Goal: Transaction & Acquisition: Book appointment/travel/reservation

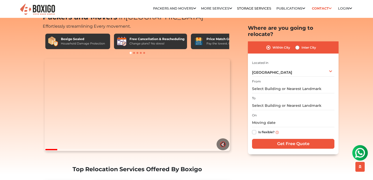
scroll to position [23, 0]
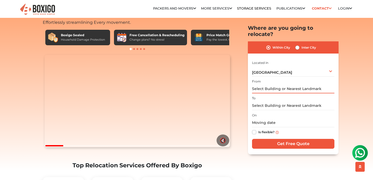
click at [280, 85] on input "text" at bounding box center [293, 89] width 82 height 9
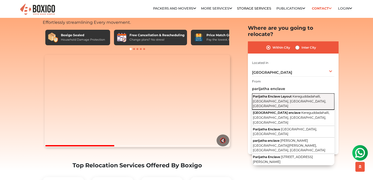
click at [292, 95] on span "Kereguddadahalli, Chikkabanavara, Bengaluru, Karnataka" at bounding box center [289, 101] width 73 height 13
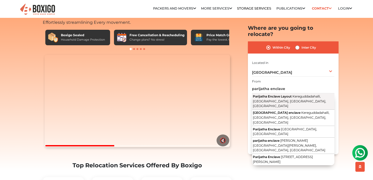
type input "Parijatha Enclave Layout, Kereguddadahalli, Chikkabanavara, Bengaluru, Karnataka"
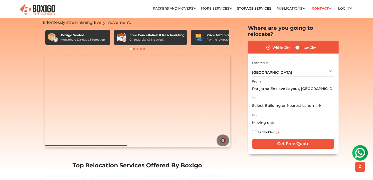
click at [284, 101] on input "text" at bounding box center [293, 105] width 82 height 9
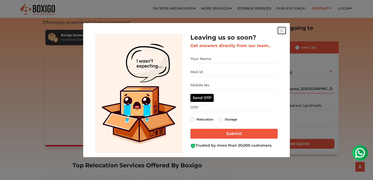
click at [281, 30] on img "get free quote dialog" at bounding box center [282, 30] width 5 height 5
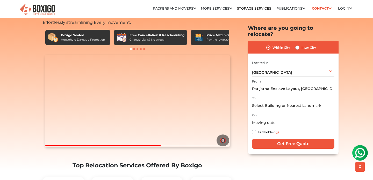
click at [268, 101] on input "text" at bounding box center [293, 105] width 82 height 9
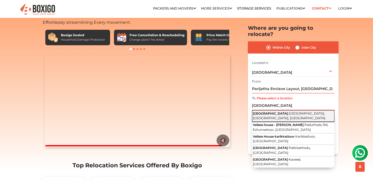
click at [279, 110] on button "VELLARA HOUSE Vidyaranyapura, Bengaluru, Karnataka" at bounding box center [293, 116] width 82 height 12
type input "VELLARA HOUSE, Vidyaranyapura, Bengaluru, Karnataka"
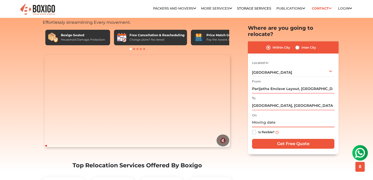
click at [264, 118] on input "text" at bounding box center [293, 122] width 82 height 9
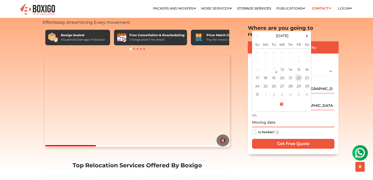
click at [299, 74] on td "22" at bounding box center [299, 78] width 8 height 8
type input "08/22/2025 12:00 AM"
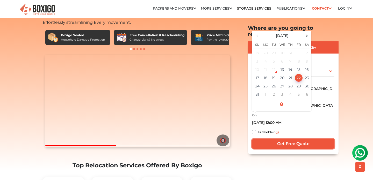
click at [290, 139] on input "Get Free Quote" at bounding box center [293, 144] width 82 height 10
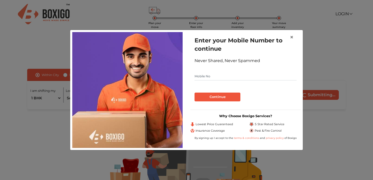
click at [223, 80] on input "text" at bounding box center [246, 76] width 102 height 8
type input "8951149626"
click at [206, 96] on button "Continue" at bounding box center [218, 97] width 46 height 9
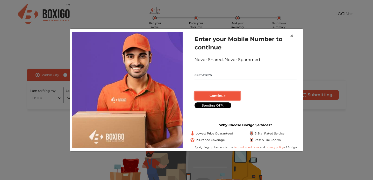
click at [217, 96] on button "Continue" at bounding box center [218, 96] width 46 height 9
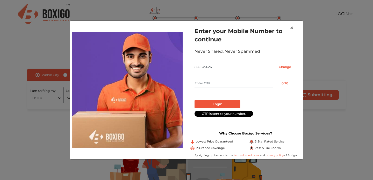
click at [212, 84] on input "text" at bounding box center [234, 83] width 79 height 8
type input "8310"
click at [215, 106] on button "Login" at bounding box center [218, 104] width 46 height 9
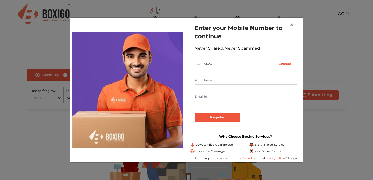
click at [213, 82] on input "text" at bounding box center [246, 80] width 102 height 8
type input "Santosh"
type input "[DOMAIN_NAME][EMAIL_ADDRESS][DOMAIN_NAME]"
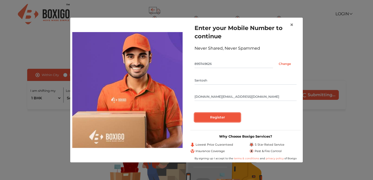
click at [202, 118] on input "Register" at bounding box center [218, 117] width 46 height 9
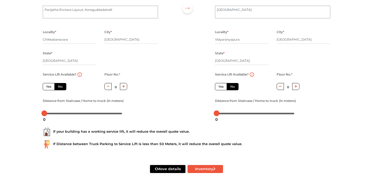
scroll to position [66, 0]
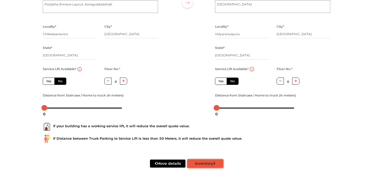
click at [205, 164] on button "Inventory" at bounding box center [206, 164] width 36 height 8
radio input "true"
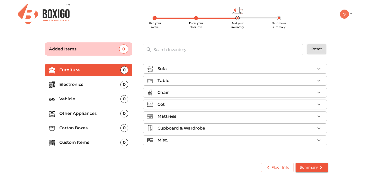
click at [173, 81] on div "Table" at bounding box center [237, 81] width 158 height 6
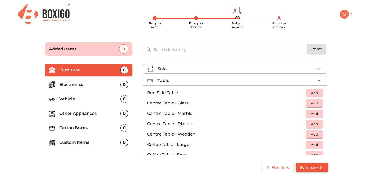
click at [172, 82] on div "Table" at bounding box center [237, 81] width 158 height 6
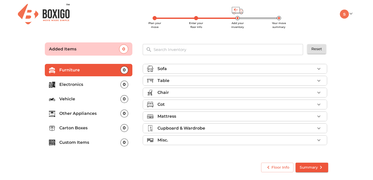
click at [182, 93] on div "Chair" at bounding box center [237, 93] width 158 height 6
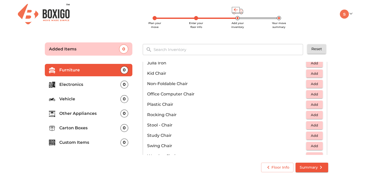
scroll to position [166, 0]
click at [313, 97] on span "Add" at bounding box center [314, 95] width 11 height 6
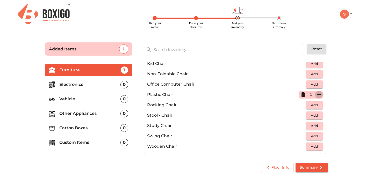
click at [320, 95] on icon "button" at bounding box center [319, 95] width 6 height 6
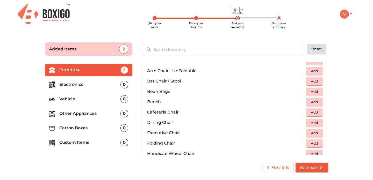
scroll to position [24, 0]
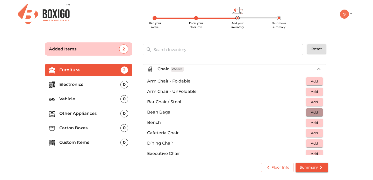
click at [317, 113] on span "Add" at bounding box center [314, 113] width 11 height 6
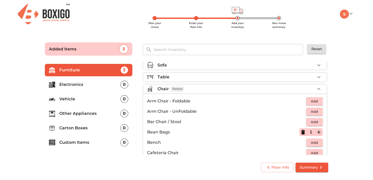
scroll to position [0, 0]
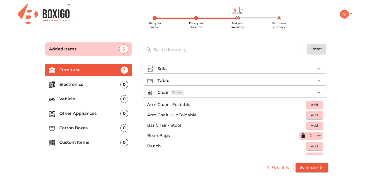
click at [197, 93] on div "Chair 3 Added" at bounding box center [237, 93] width 158 height 6
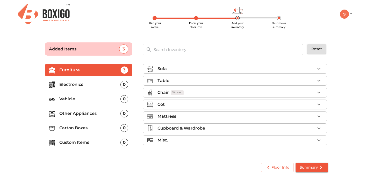
click at [188, 102] on div "Cot" at bounding box center [237, 105] width 158 height 6
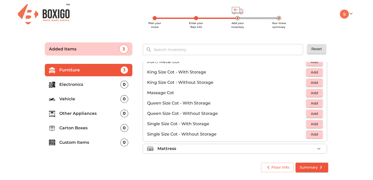
scroll to position [138, 0]
click at [315, 115] on span "Add" at bounding box center [314, 113] width 11 height 6
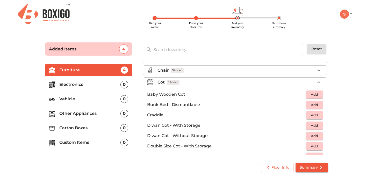
scroll to position [20, 0]
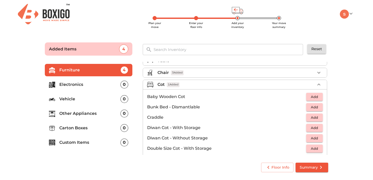
click at [189, 84] on div "Cot 1 Added" at bounding box center [237, 85] width 158 height 6
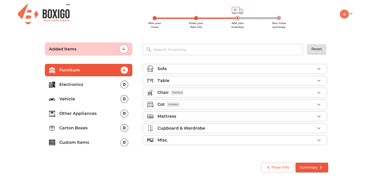
scroll to position [0, 0]
click at [177, 118] on div "Mattress" at bounding box center [237, 117] width 158 height 6
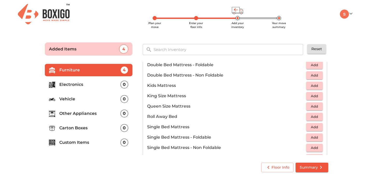
scroll to position [65, 0]
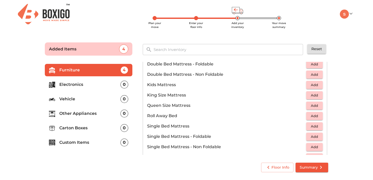
click at [312, 106] on span "Add" at bounding box center [314, 106] width 11 height 6
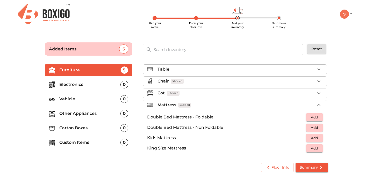
scroll to position [0, 0]
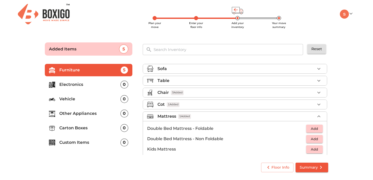
click at [200, 116] on div "Mattress 1 Added" at bounding box center [237, 117] width 158 height 6
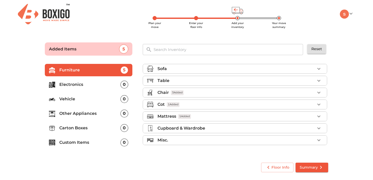
click at [202, 130] on p "Cupboard & Wardrobe" at bounding box center [182, 128] width 48 height 6
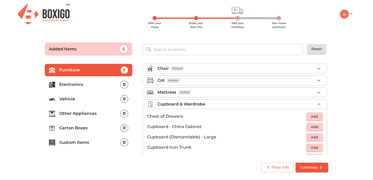
scroll to position [23, 0]
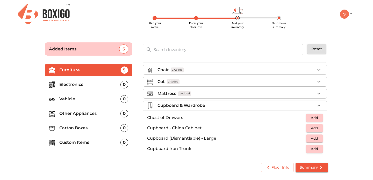
click at [195, 106] on p "Cupboard & Wardrobe" at bounding box center [182, 106] width 48 height 6
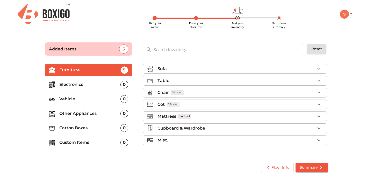
scroll to position [0, 0]
click at [170, 141] on div "Misc." at bounding box center [237, 140] width 158 height 6
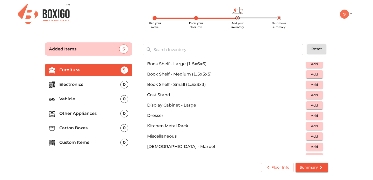
scroll to position [50, 0]
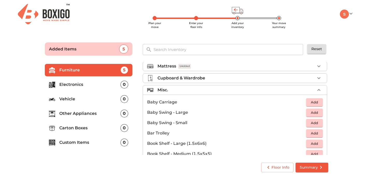
click at [175, 92] on div "Misc." at bounding box center [237, 90] width 158 height 6
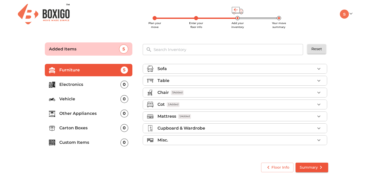
scroll to position [0, 0]
click at [88, 83] on p "Electronics" at bounding box center [89, 85] width 61 height 6
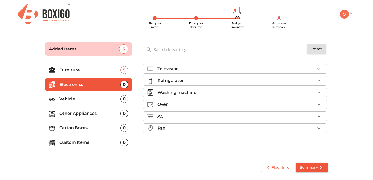
click at [189, 82] on div "Refrigerator" at bounding box center [237, 81] width 158 height 6
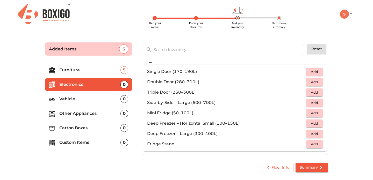
scroll to position [12, 0]
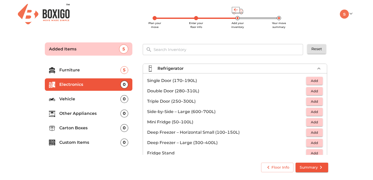
click at [183, 92] on p "Double Door (280–310L)" at bounding box center [226, 91] width 159 height 6
click at [316, 91] on span "Add" at bounding box center [314, 91] width 11 height 6
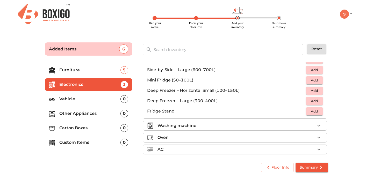
click at [188, 125] on p "Washing machine" at bounding box center [177, 126] width 39 height 6
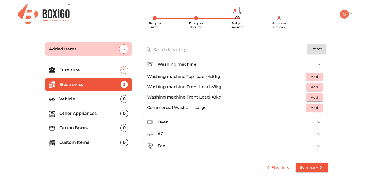
scroll to position [25, 0]
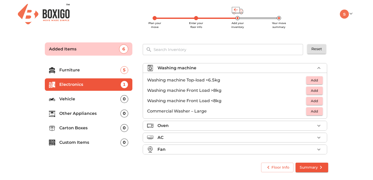
click at [313, 80] on span "Add" at bounding box center [314, 81] width 11 height 6
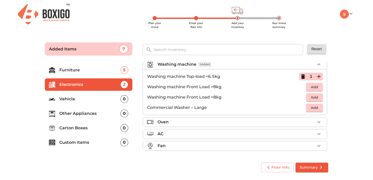
click at [80, 98] on p "Vehicle" at bounding box center [89, 99] width 61 height 6
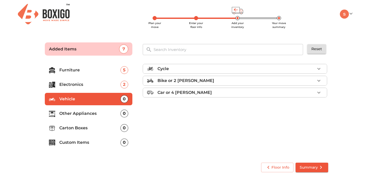
scroll to position [0, 0]
click at [198, 71] on div "Cycle" at bounding box center [237, 69] width 158 height 6
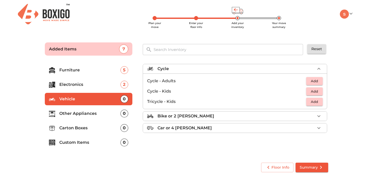
click at [314, 102] on span "Add" at bounding box center [314, 102] width 11 height 6
click at [99, 112] on p "Other Appliances" at bounding box center [89, 114] width 61 height 6
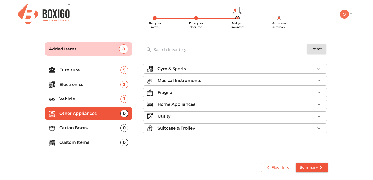
click at [180, 69] on p "Gym & Sports" at bounding box center [172, 69] width 29 height 6
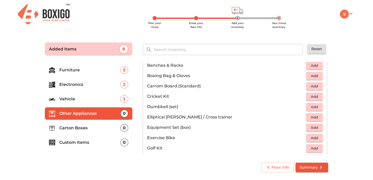
scroll to position [43, 0]
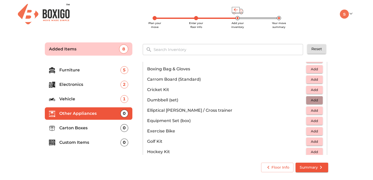
click at [315, 100] on span "Add" at bounding box center [314, 100] width 11 height 6
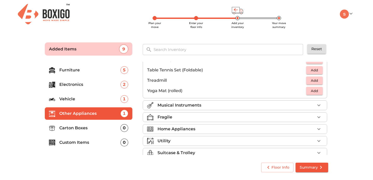
scroll to position [167, 0]
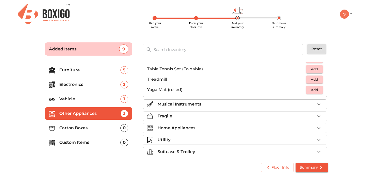
click at [193, 105] on p "Musical Instruments" at bounding box center [180, 104] width 44 height 6
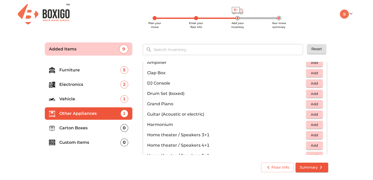
scroll to position [28, 0]
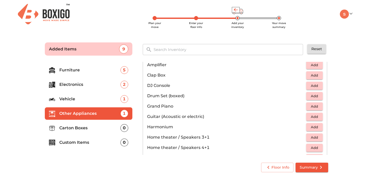
click at [317, 117] on span "Add" at bounding box center [314, 117] width 11 height 6
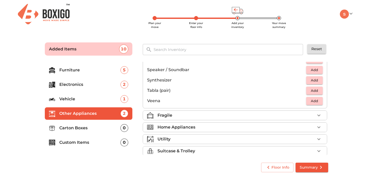
scroll to position [184, 0]
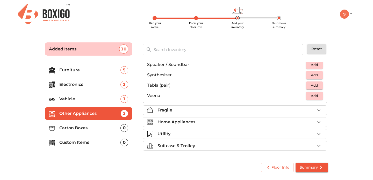
click at [196, 108] on div "Fragile" at bounding box center [237, 110] width 158 height 6
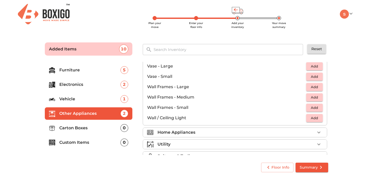
scroll to position [350, 0]
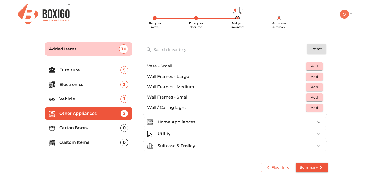
click at [201, 122] on div "Home Appliances" at bounding box center [237, 122] width 158 height 6
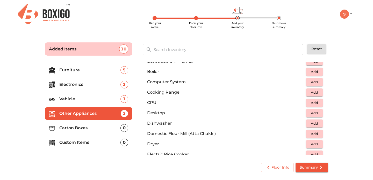
scroll to position [88, 0]
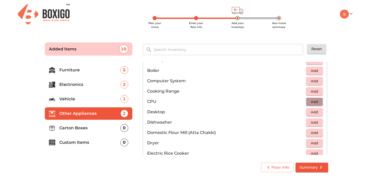
click at [312, 101] on span "Add" at bounding box center [314, 102] width 11 height 6
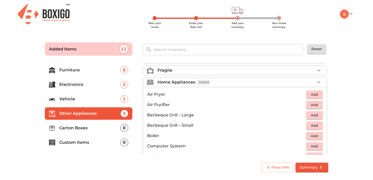
scroll to position [21, 0]
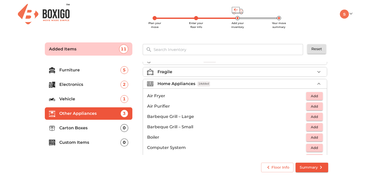
click at [188, 50] on input "text" at bounding box center [229, 49] width 156 height 11
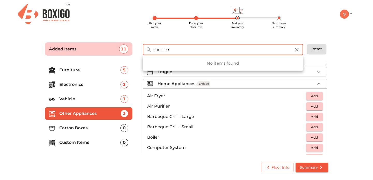
type input "monitor"
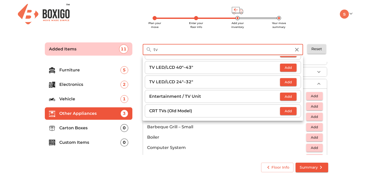
scroll to position [55, 0]
type input "tv"
click at [287, 80] on span "Add" at bounding box center [288, 82] width 11 height 6
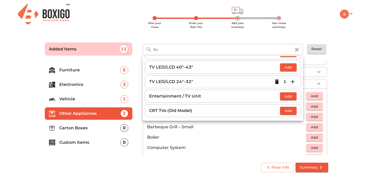
click at [297, 50] on icon "button" at bounding box center [297, 50] width 4 height 4
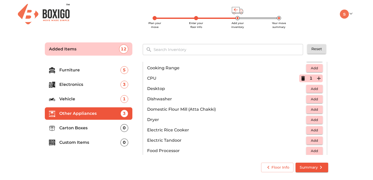
scroll to position [111, 0]
click at [315, 89] on span "Add" at bounding box center [314, 89] width 11 height 6
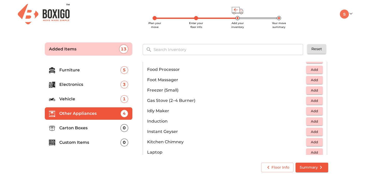
scroll to position [193, 0]
click at [310, 100] on span "Add" at bounding box center [314, 100] width 11 height 6
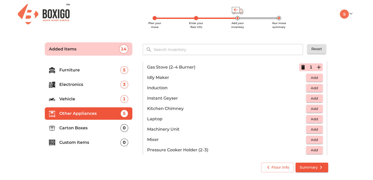
scroll to position [228, 0]
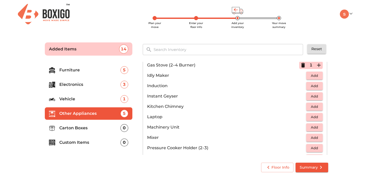
click at [314, 88] on span "Add" at bounding box center [314, 86] width 11 height 6
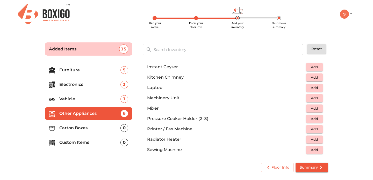
scroll to position [262, 0]
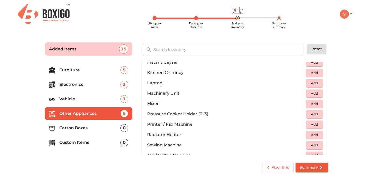
click at [314, 81] on span "Add" at bounding box center [314, 83] width 11 height 6
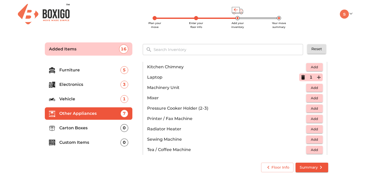
click at [313, 96] on span "Add" at bounding box center [314, 98] width 11 height 6
click at [320, 98] on icon "button" at bounding box center [319, 98] width 6 height 6
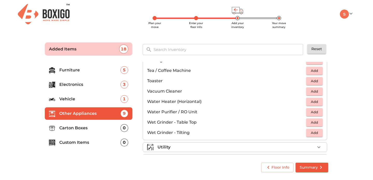
scroll to position [348, 0]
click at [311, 89] on span "Add" at bounding box center [314, 91] width 11 height 6
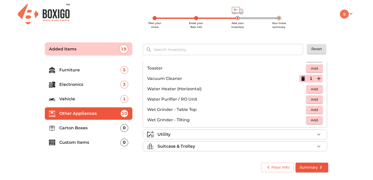
scroll to position [360, 0]
click at [314, 99] on span "Add" at bounding box center [314, 99] width 11 height 6
click at [197, 134] on div "Utility" at bounding box center [237, 134] width 158 height 6
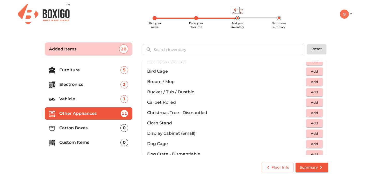
scroll to position [99, 0]
click at [312, 91] on span "Add" at bounding box center [314, 92] width 11 height 6
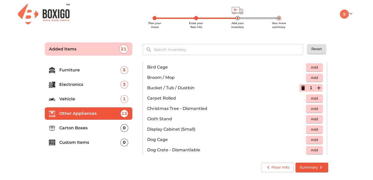
scroll to position [103, 0]
click at [319, 86] on icon "button" at bounding box center [319, 88] width 4 height 4
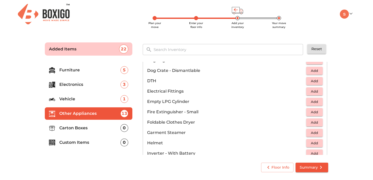
scroll to position [186, 0]
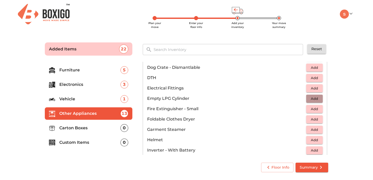
click at [314, 99] on span "Add" at bounding box center [314, 99] width 11 height 6
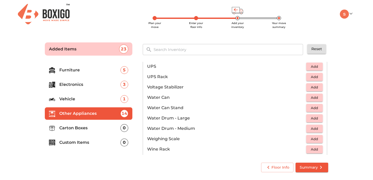
scroll to position [372, 0]
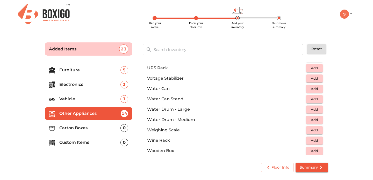
click at [313, 88] on span "Add" at bounding box center [314, 89] width 11 height 6
click at [319, 88] on icon "button" at bounding box center [319, 89] width 4 height 4
click at [301, 88] on icon "button" at bounding box center [303, 89] width 6 height 6
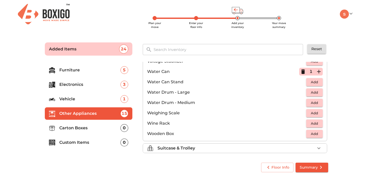
scroll to position [391, 0]
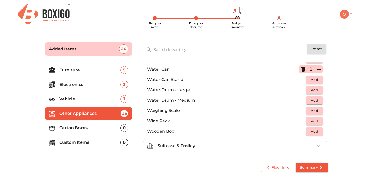
click at [185, 144] on p "Suitcase & Trolley" at bounding box center [177, 146] width 38 height 6
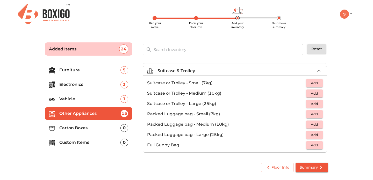
scroll to position [59, 0]
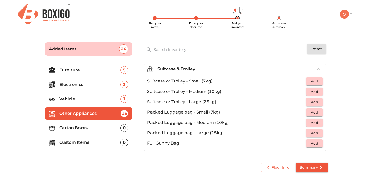
click at [320, 90] on button "Add" at bounding box center [314, 92] width 17 height 8
click at [319, 92] on icon "button" at bounding box center [319, 92] width 4 height 4
click at [317, 123] on span "Add" at bounding box center [314, 123] width 11 height 6
click at [315, 131] on span "Add" at bounding box center [314, 133] width 11 height 6
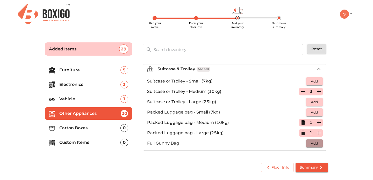
click at [315, 141] on span "Add" at bounding box center [314, 144] width 11 height 6
click at [89, 129] on p "Carton Boxes" at bounding box center [89, 128] width 61 height 6
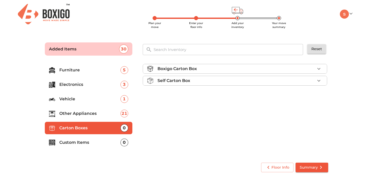
click at [192, 69] on p "Boxigo Carton Box" at bounding box center [177, 69] width 39 height 6
click at [191, 70] on p "Boxigo Carton Box" at bounding box center [177, 69] width 39 height 6
click at [313, 83] on span "Add" at bounding box center [314, 81] width 11 height 6
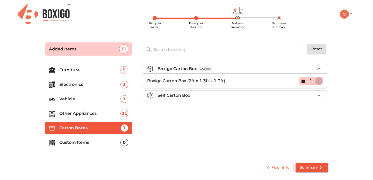
click at [320, 81] on icon "button" at bounding box center [319, 81] width 6 height 6
click at [81, 145] on p "Custom Items" at bounding box center [89, 143] width 61 height 6
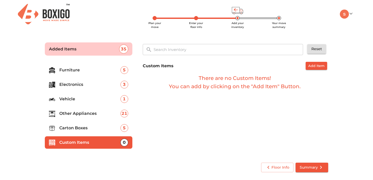
click at [306, 166] on span "Summary" at bounding box center [312, 168] width 24 height 6
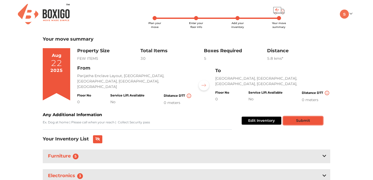
click at [300, 121] on button "Submit" at bounding box center [303, 121] width 39 height 8
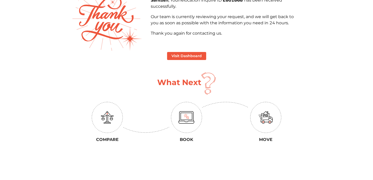
scroll to position [39, 0]
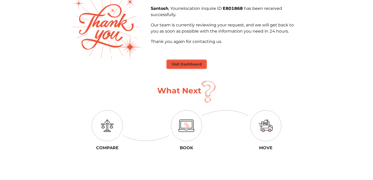
click at [185, 63] on button "Visit Dashboard" at bounding box center [186, 64] width 39 height 8
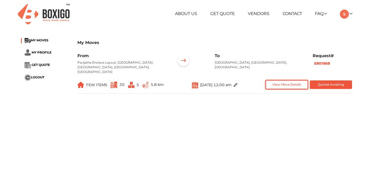
click at [278, 81] on button "View Move Details" at bounding box center [287, 85] width 42 height 9
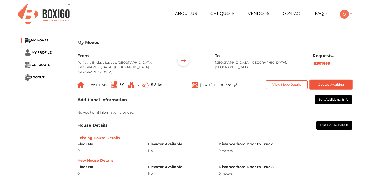
click at [324, 81] on button "Quotes Awaiting" at bounding box center [331, 85] width 42 height 9
click at [330, 81] on button "Quotes Awaiting" at bounding box center [331, 85] width 42 height 9
click at [42, 40] on span "MY MOVES" at bounding box center [40, 40] width 18 height 4
click at [258, 15] on link "Vendors" at bounding box center [259, 13] width 22 height 5
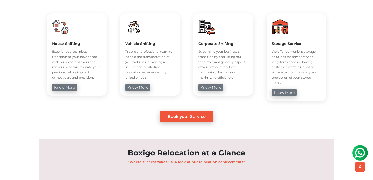
scroll to position [236, 0]
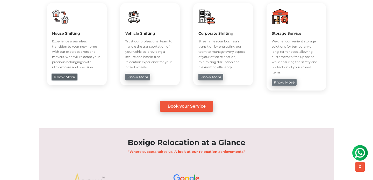
click at [63, 78] on link "know more" at bounding box center [64, 77] width 25 height 7
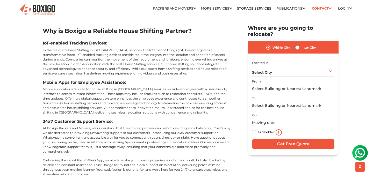
scroll to position [1198, 0]
